Goal: Information Seeking & Learning: Learn about a topic

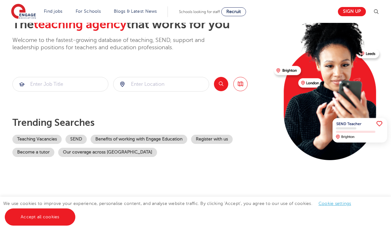
scroll to position [44, 0]
click at [189, 89] on input "search" at bounding box center [161, 84] width 95 height 14
type input "W"
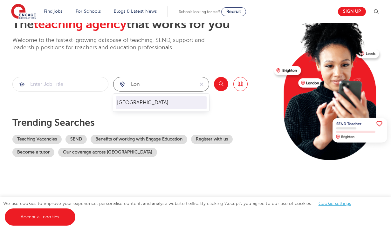
click at [158, 101] on li "[GEOGRAPHIC_DATA]" at bounding box center [161, 102] width 91 height 13
type input "[GEOGRAPHIC_DATA]"
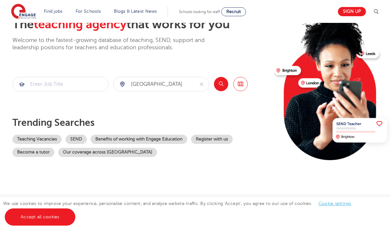
click at [222, 84] on button "Search" at bounding box center [221, 84] width 14 height 14
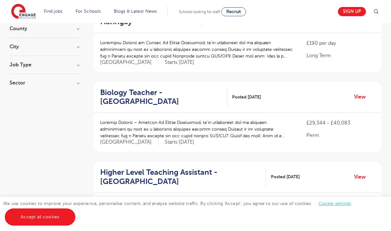
scroll to position [86, 0]
click at [75, 65] on h3 "Job Type" at bounding box center [45, 64] width 70 height 5
click at [79, 87] on h3 "Sector" at bounding box center [45, 89] width 70 height 5
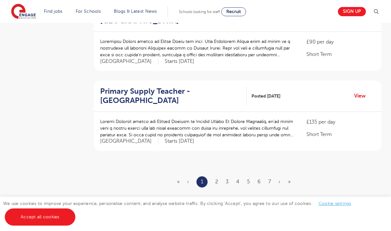
scroll to position [727, 0]
click at [218, 179] on link "2" at bounding box center [216, 182] width 3 height 6
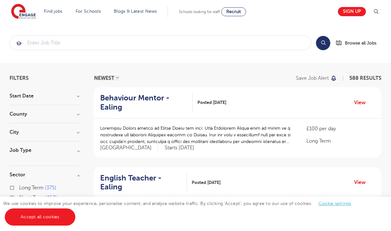
click at [75, 115] on h3 "County" at bounding box center [45, 114] width 70 height 5
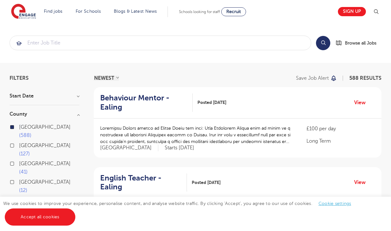
click at [76, 95] on h3 "Start Date" at bounding box center [45, 96] width 70 height 5
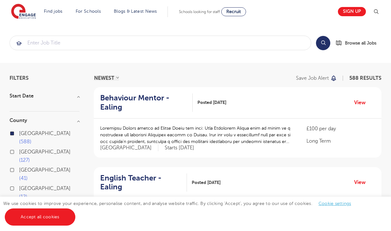
click at [79, 97] on h3 "Start Date" at bounding box center [45, 96] width 70 height 5
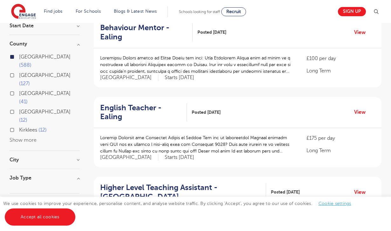
scroll to position [73, 0]
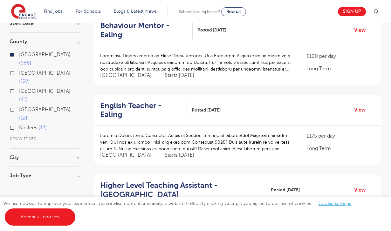
click at [79, 155] on h3 "City" at bounding box center [45, 157] width 70 height 5
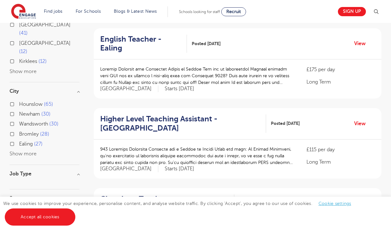
scroll to position [139, 0]
click at [16, 151] on button "Show more" at bounding box center [23, 154] width 27 height 6
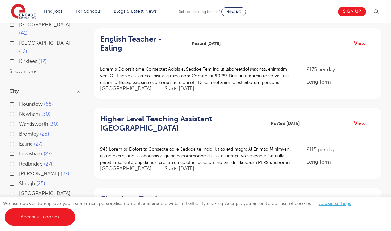
click at [19, 140] on label "Ealing 27" at bounding box center [31, 144] width 24 height 8
click at [19, 141] on input "Ealing 27" at bounding box center [21, 143] width 4 height 4
checkbox input "true"
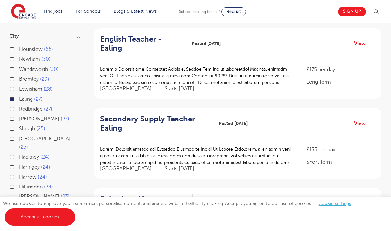
click at [19, 65] on label "Wandsworth 30" at bounding box center [38, 69] width 39 height 8
click at [19, 66] on input "Wandsworth 30" at bounding box center [21, 68] width 4 height 4
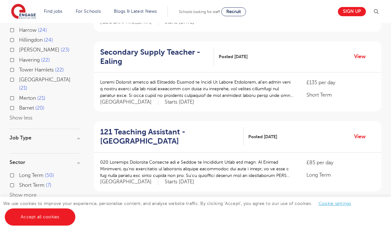
scroll to position [287, 0]
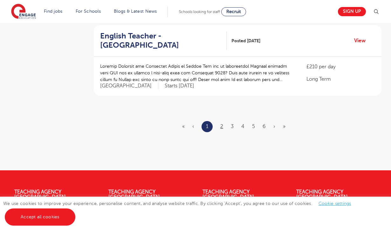
click at [223, 124] on link "2" at bounding box center [221, 127] width 3 height 6
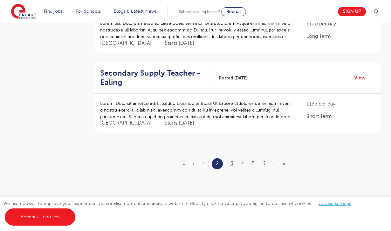
click at [232, 161] on link "3" at bounding box center [232, 164] width 3 height 6
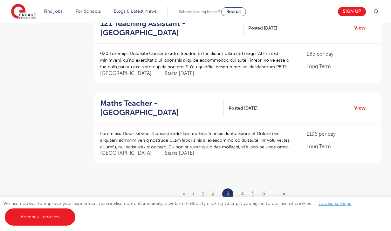
click at [245, 189] on ul "« ‹ 1 2 3 4 5 6 › »" at bounding box center [238, 194] width 110 height 11
click at [243, 191] on link "4" at bounding box center [242, 194] width 3 height 6
